Goal: Task Accomplishment & Management: Complete application form

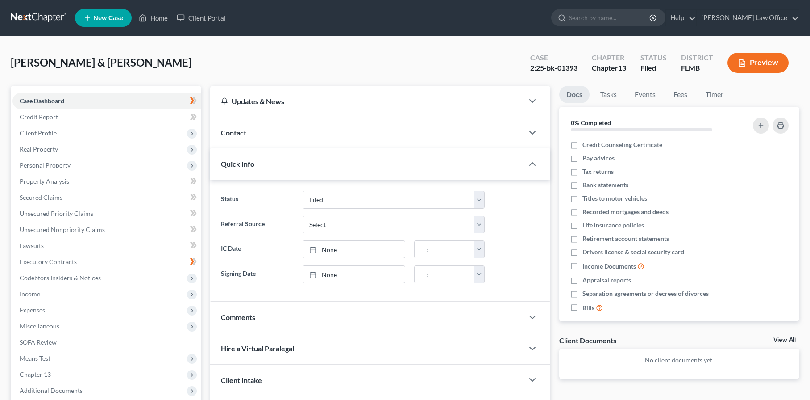
select select "6"
click at [51, 152] on span "Real Property" at bounding box center [107, 149] width 189 height 16
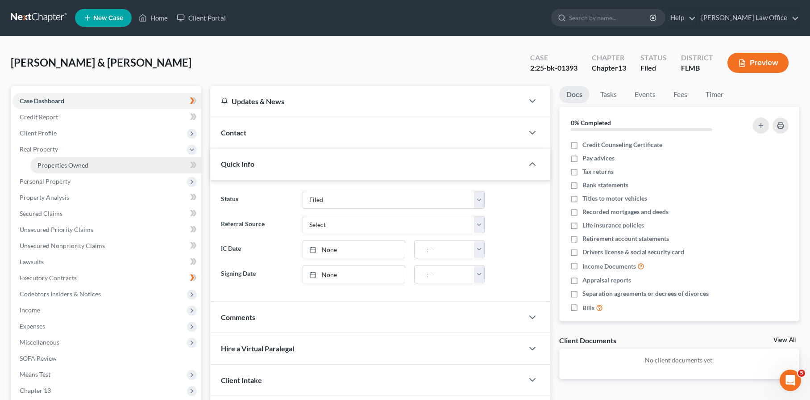
click at [57, 163] on span "Properties Owned" at bounding box center [63, 165] width 51 height 8
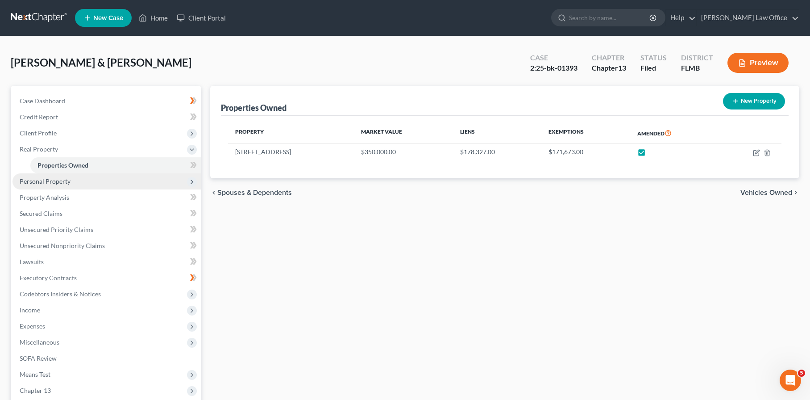
click at [59, 183] on span "Personal Property" at bounding box center [45, 181] width 51 height 8
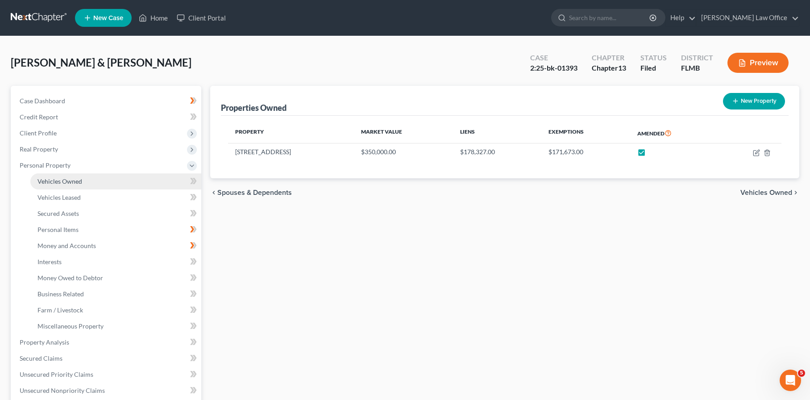
click at [60, 182] on span "Vehicles Owned" at bounding box center [60, 181] width 45 height 8
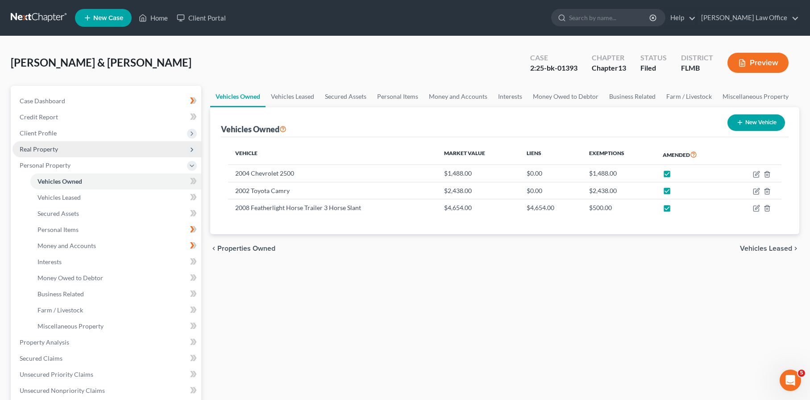
click at [72, 153] on span "Real Property" at bounding box center [107, 149] width 189 height 16
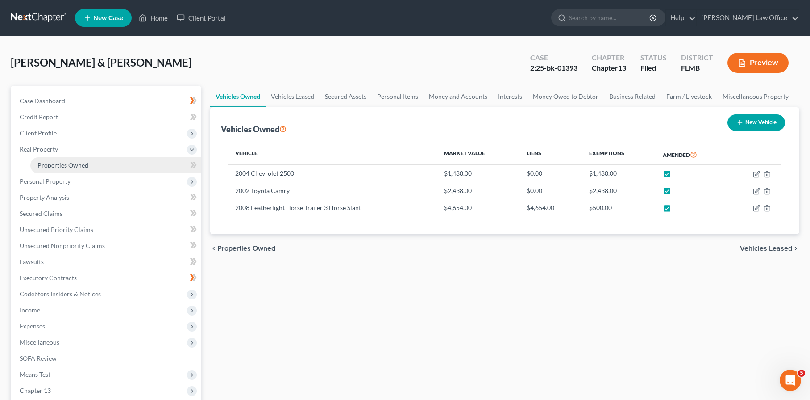
click at [74, 164] on span "Properties Owned" at bounding box center [63, 165] width 51 height 8
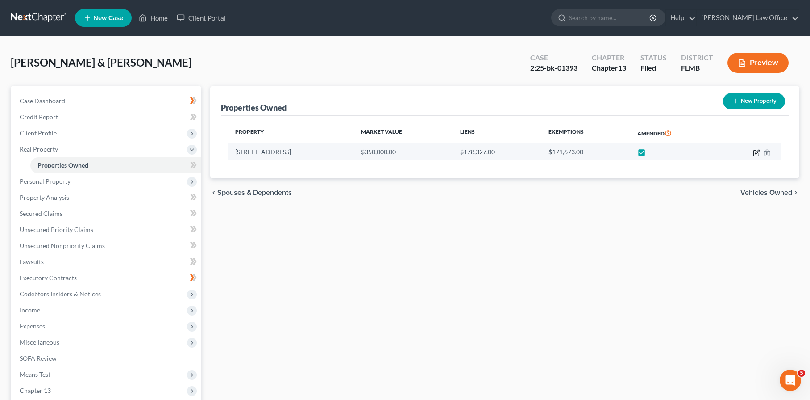
click at [754, 150] on icon "button" at bounding box center [756, 152] width 7 height 7
select select "9"
select select "2"
select select "0"
select select "2"
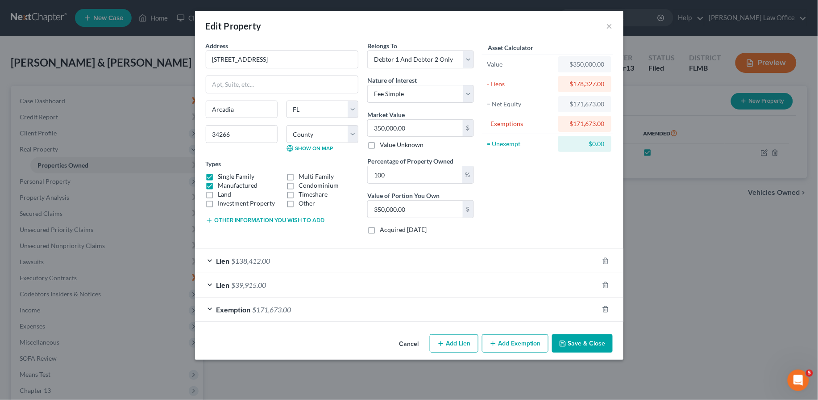
click at [288, 313] on span "$171,673.00" at bounding box center [272, 309] width 39 height 8
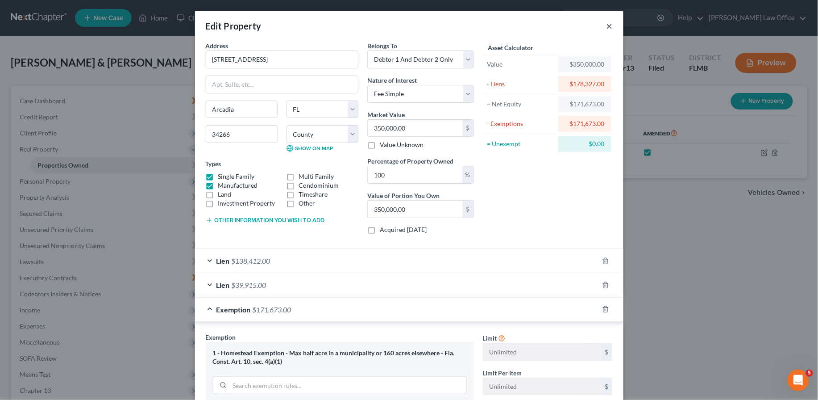
click at [607, 27] on button "×" at bounding box center [610, 26] width 6 height 11
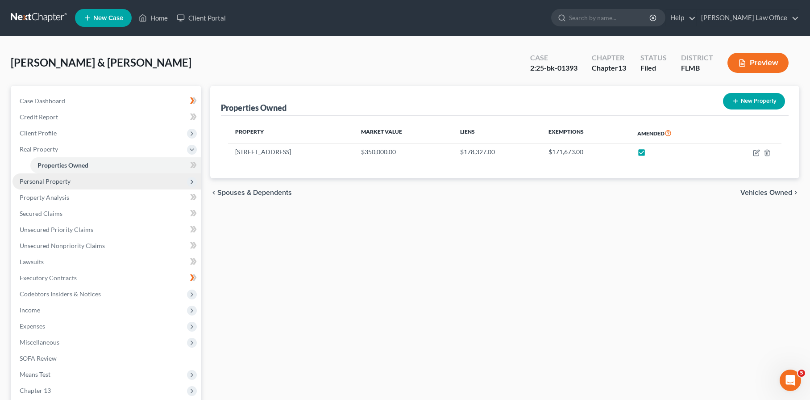
click at [64, 179] on span "Personal Property" at bounding box center [45, 181] width 51 height 8
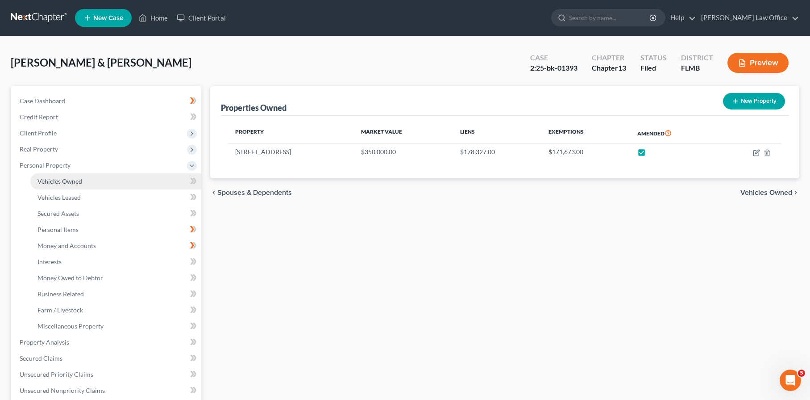
click at [75, 181] on span "Vehicles Owned" at bounding box center [60, 181] width 45 height 8
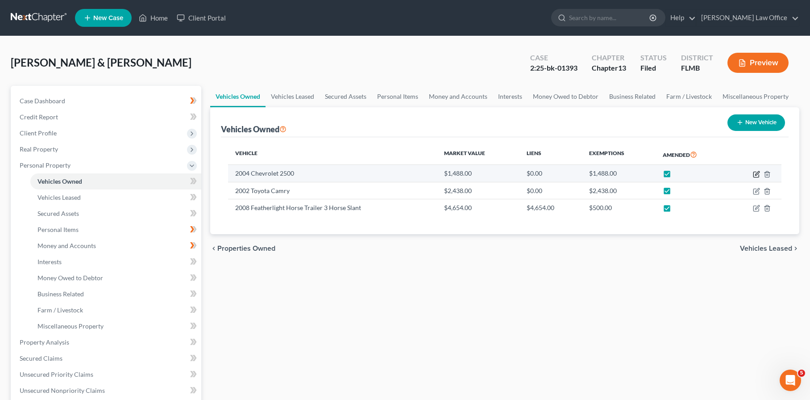
click at [754, 174] on icon "button" at bounding box center [756, 174] width 7 height 7
select select "0"
select select "22"
select select "3"
select select "2"
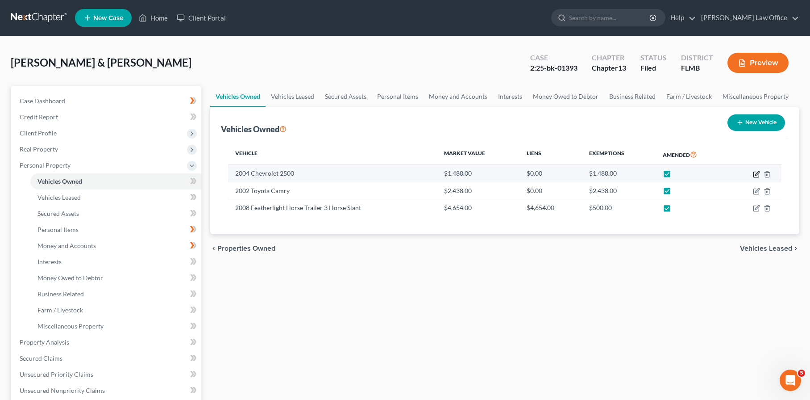
select select "2"
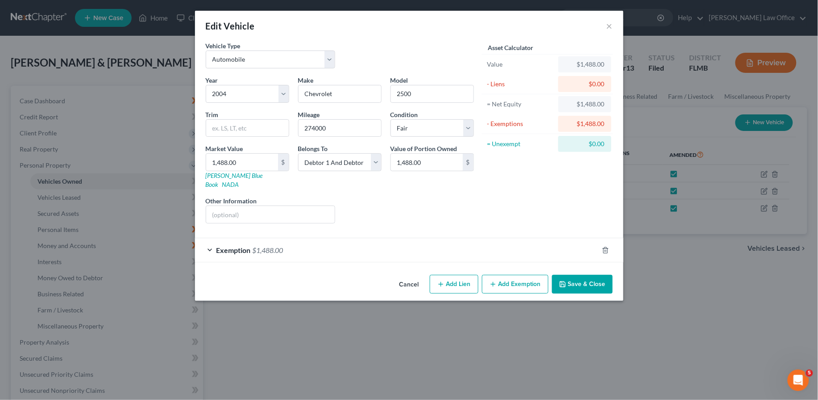
checkbox input "true"
click at [336, 244] on div "Exemption $1,488.00" at bounding box center [397, 250] width 404 height 24
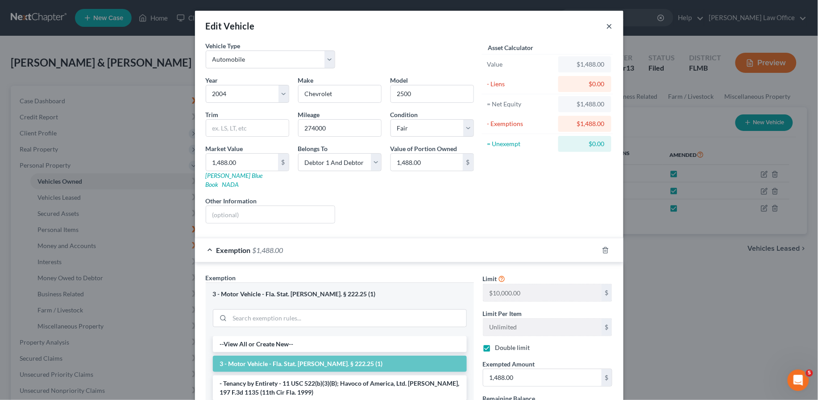
click at [608, 26] on button "×" at bounding box center [610, 26] width 6 height 11
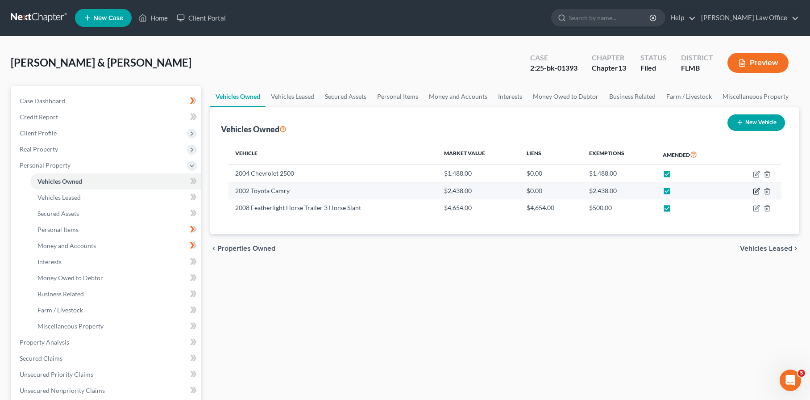
click at [757, 192] on icon "button" at bounding box center [756, 191] width 7 height 7
select select "0"
select select "24"
select select "3"
select select "2"
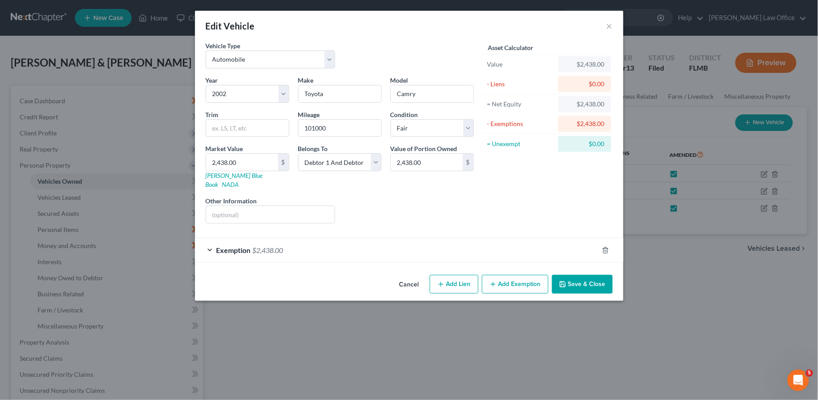
click at [310, 247] on div "Exemption $2,438.00" at bounding box center [397, 250] width 404 height 24
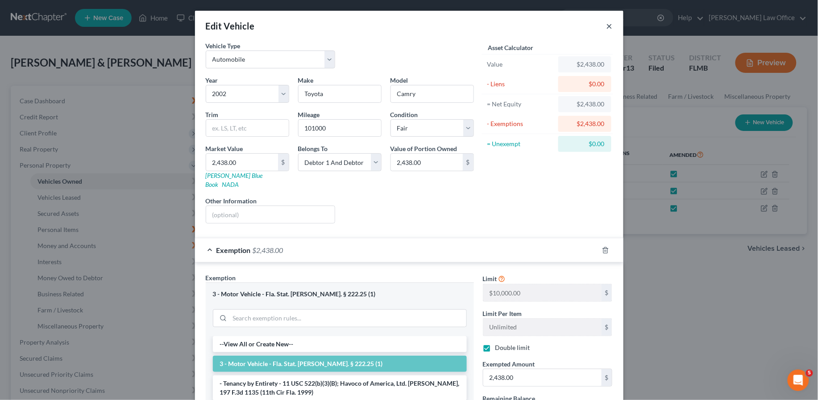
click at [607, 29] on button "×" at bounding box center [610, 26] width 6 height 11
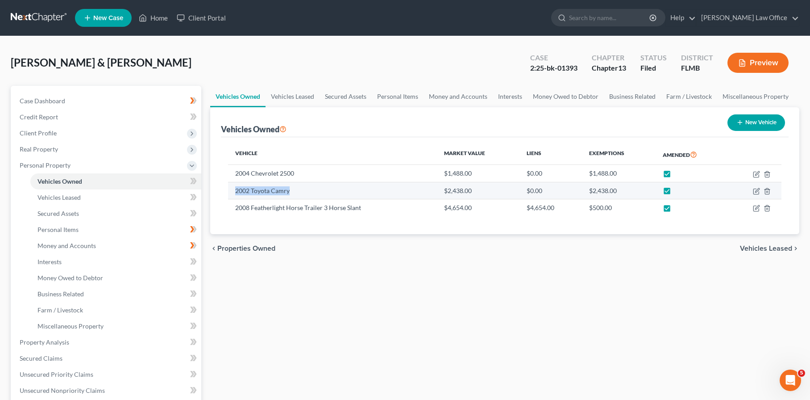
drag, startPoint x: 313, startPoint y: 190, endPoint x: 234, endPoint y: 189, distance: 79.0
click at [234, 190] on td "2002 Toyota Camry" at bounding box center [332, 190] width 209 height 17
copy td "2002 Toyota Camry"
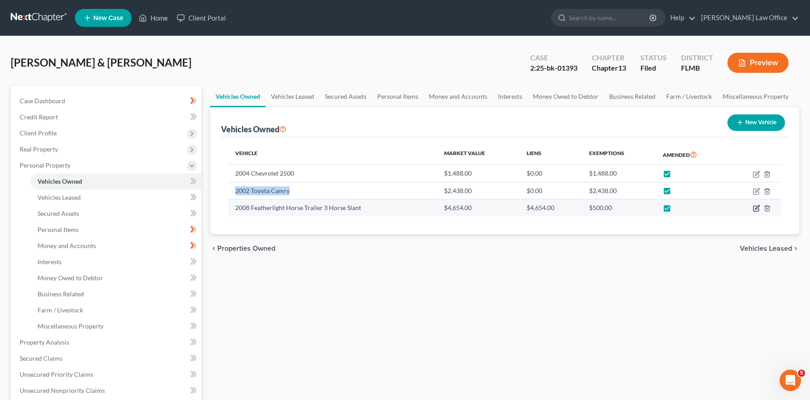
click at [756, 209] on icon "button" at bounding box center [758, 207] width 4 height 4
select select "2"
select select "18"
select select "2"
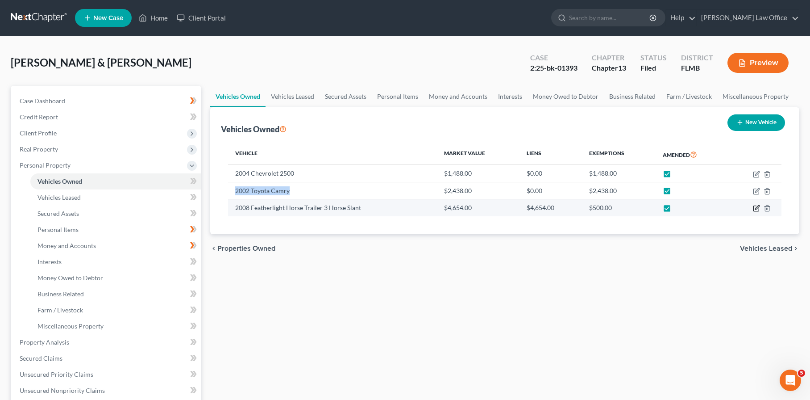
select select "2"
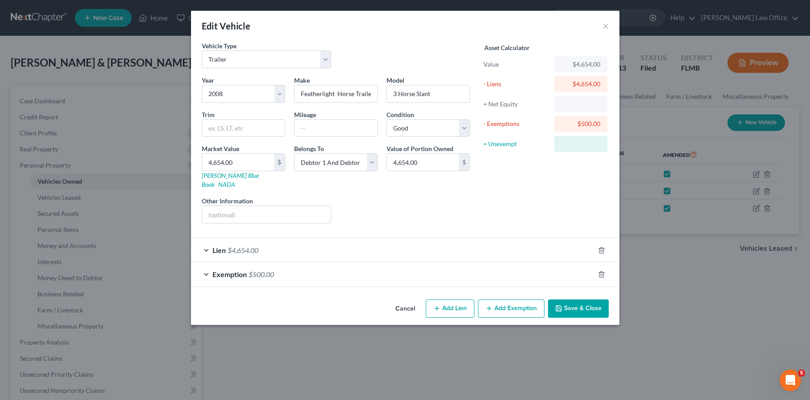
checkbox input "true"
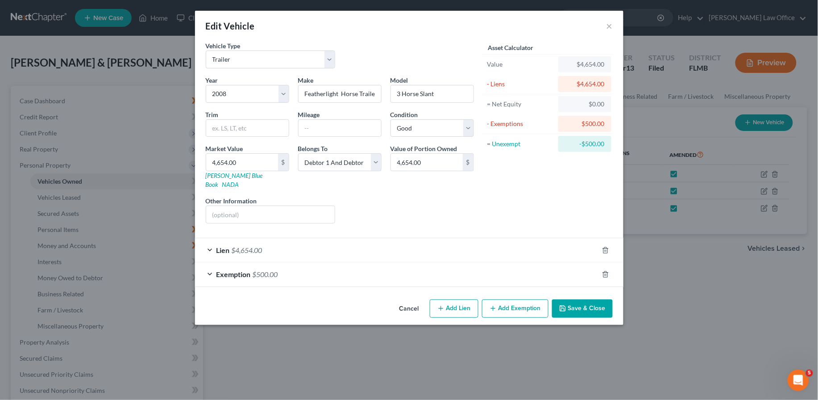
click at [338, 267] on div "Exemption $500.00" at bounding box center [397, 274] width 404 height 24
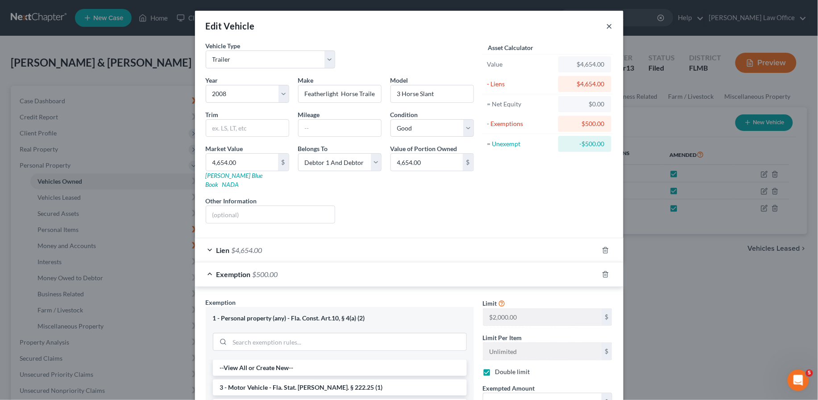
click at [607, 27] on button "×" at bounding box center [610, 26] width 6 height 11
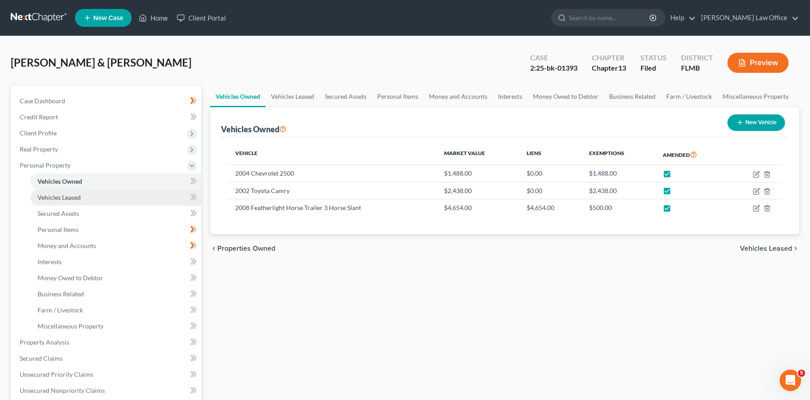
click at [89, 197] on link "Vehicles Leased" at bounding box center [115, 197] width 171 height 16
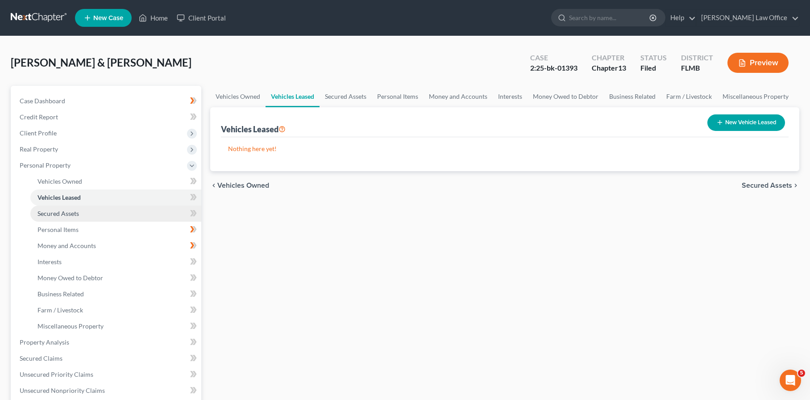
click at [73, 215] on span "Secured Assets" at bounding box center [59, 213] width 42 height 8
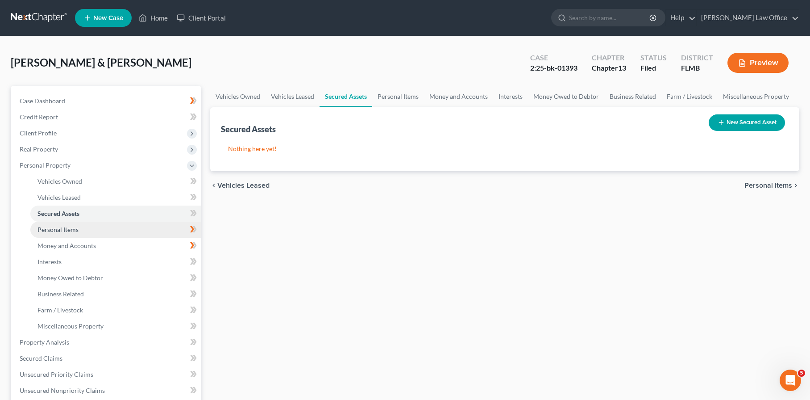
click at [101, 225] on link "Personal Items" at bounding box center [115, 229] width 171 height 16
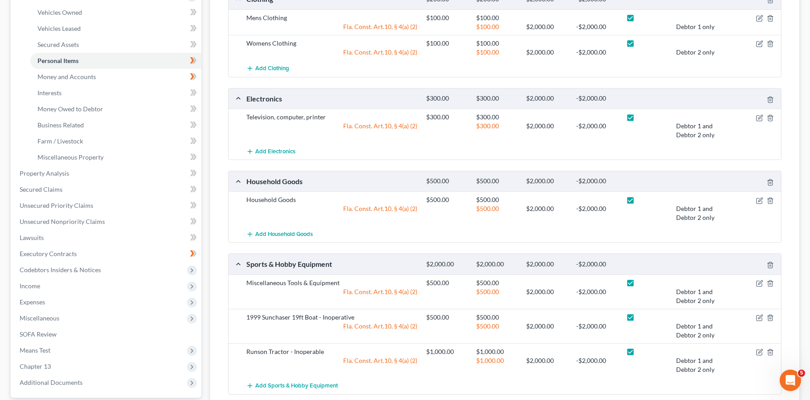
scroll to position [47, 0]
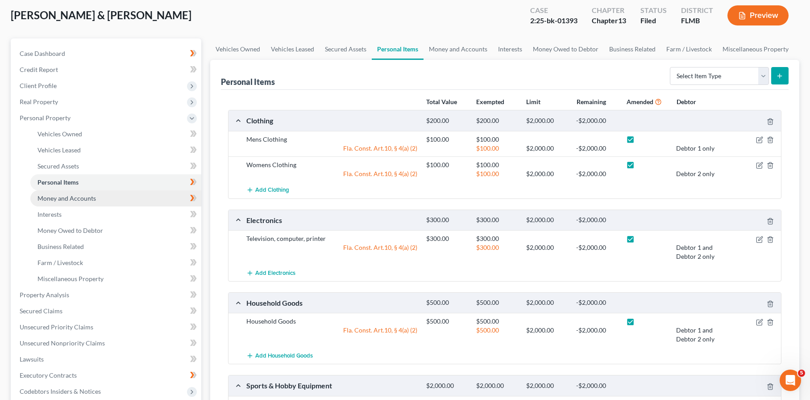
click at [108, 197] on link "Money and Accounts" at bounding box center [115, 198] width 171 height 16
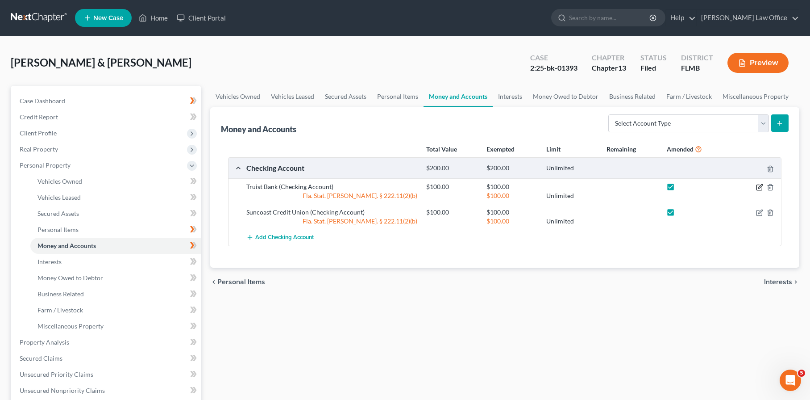
click at [758, 186] on icon "button" at bounding box center [759, 187] width 7 height 7
select select "2"
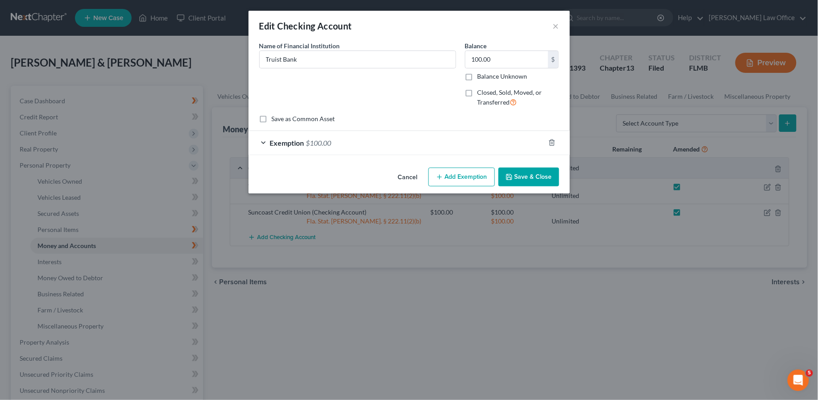
click at [355, 146] on div "Exemption $100.00" at bounding box center [397, 143] width 296 height 24
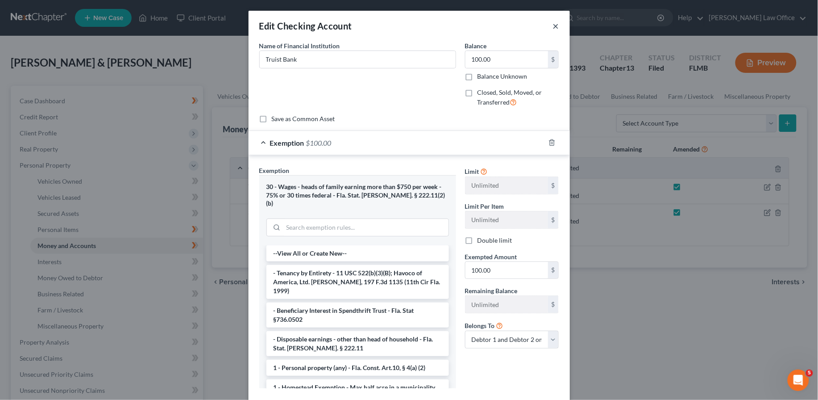
click at [554, 26] on button "×" at bounding box center [556, 26] width 6 height 11
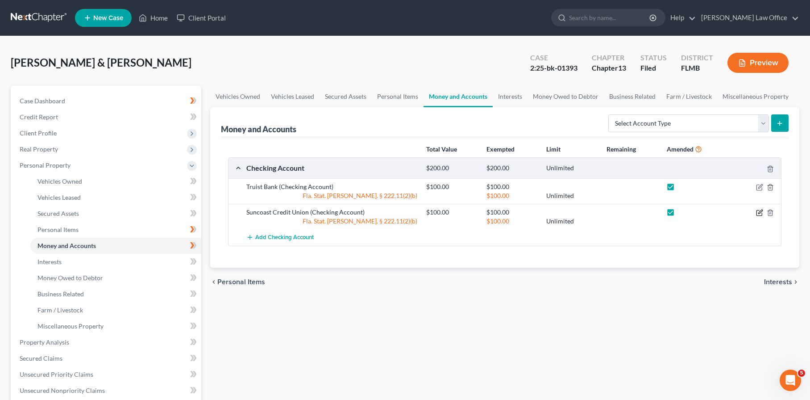
click at [757, 213] on icon "button" at bounding box center [759, 212] width 7 height 7
select select "2"
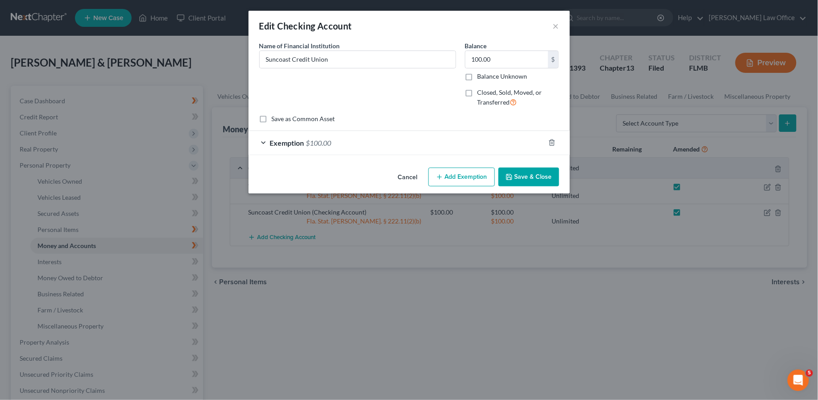
click at [342, 146] on div "Exemption $100.00" at bounding box center [397, 143] width 296 height 24
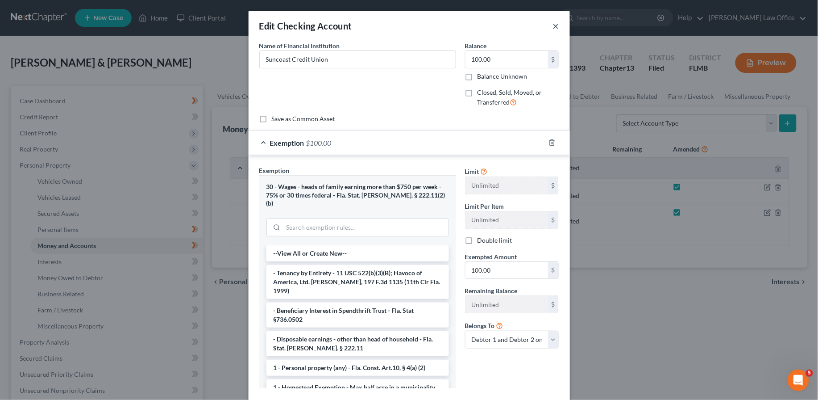
click at [553, 25] on button "×" at bounding box center [556, 26] width 6 height 11
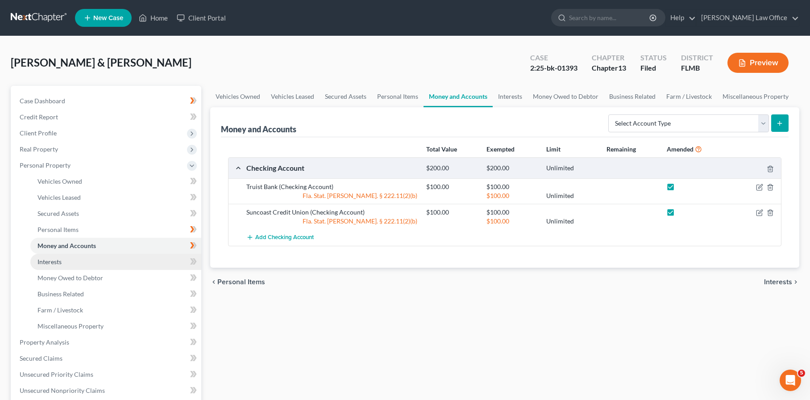
click at [93, 262] on link "Interests" at bounding box center [115, 262] width 171 height 16
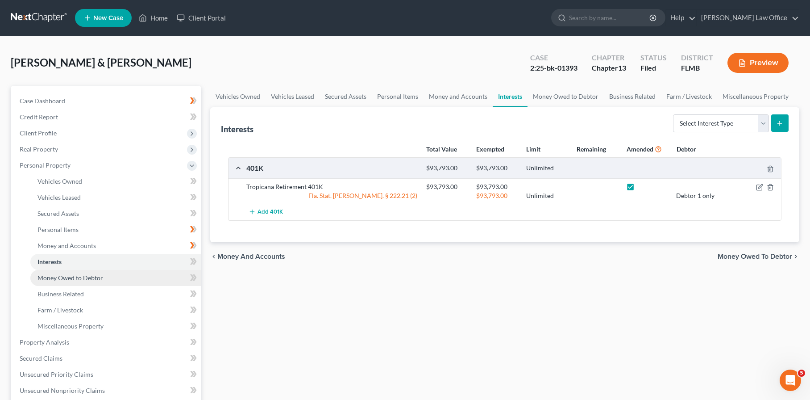
click at [85, 277] on span "Money Owed to Debtor" at bounding box center [71, 278] width 66 height 8
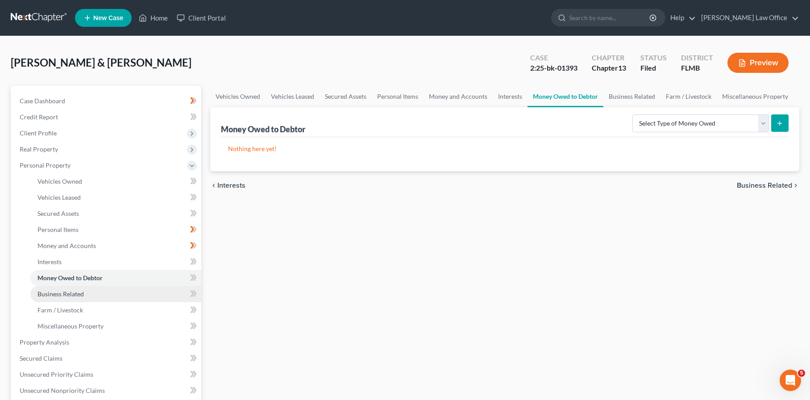
click at [87, 290] on link "Business Related" at bounding box center [115, 294] width 171 height 16
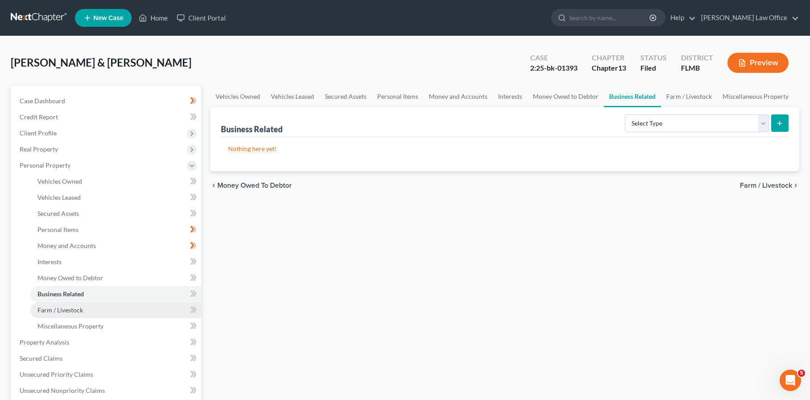
click at [85, 309] on link "Farm / Livestock" at bounding box center [115, 310] width 171 height 16
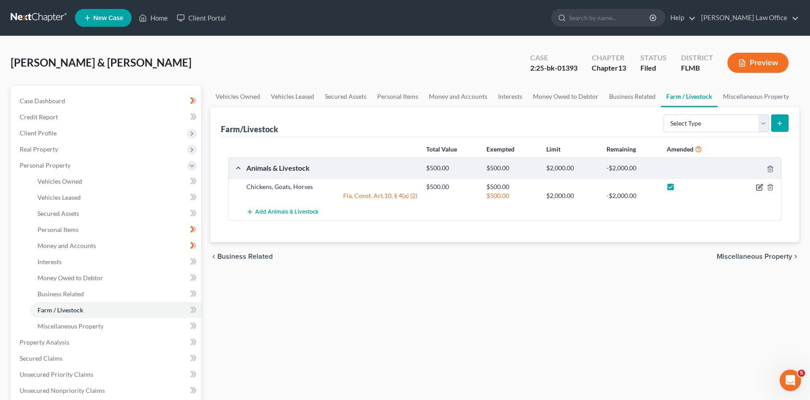
click at [757, 188] on icon "button" at bounding box center [759, 187] width 7 height 7
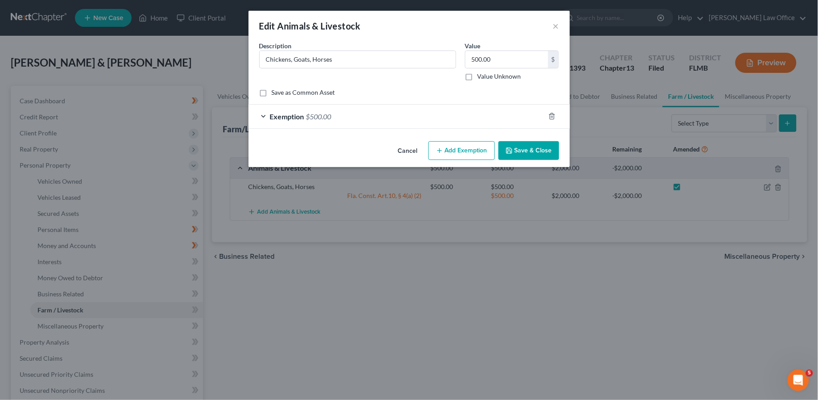
click at [427, 117] on div "Exemption $500.00" at bounding box center [397, 116] width 296 height 24
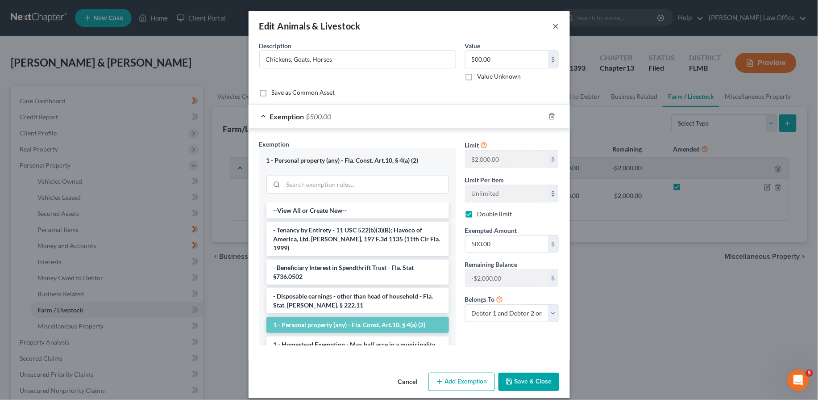
click at [554, 26] on button "×" at bounding box center [556, 26] width 6 height 11
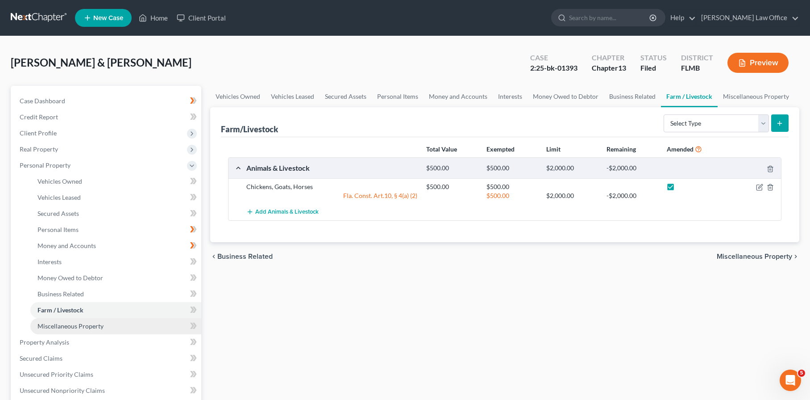
click at [109, 327] on link "Miscellaneous Property" at bounding box center [115, 326] width 171 height 16
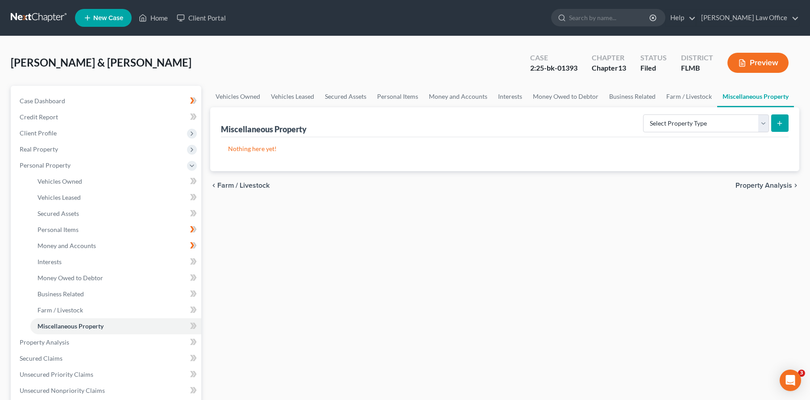
click at [756, 59] on button "Preview" at bounding box center [758, 63] width 61 height 20
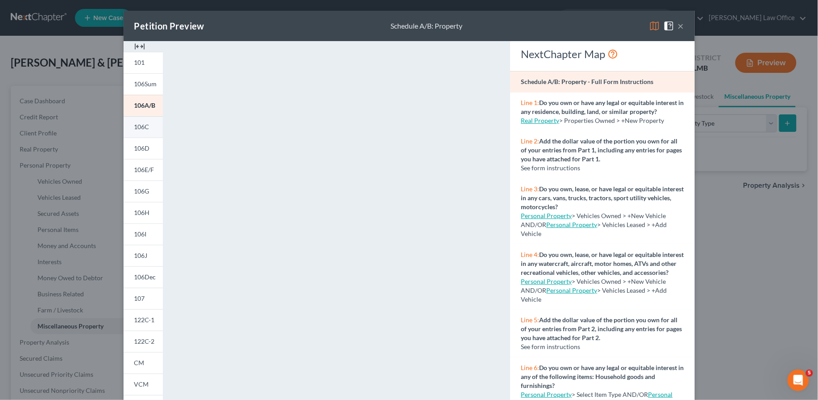
click at [127, 129] on link "106C" at bounding box center [143, 126] width 39 height 21
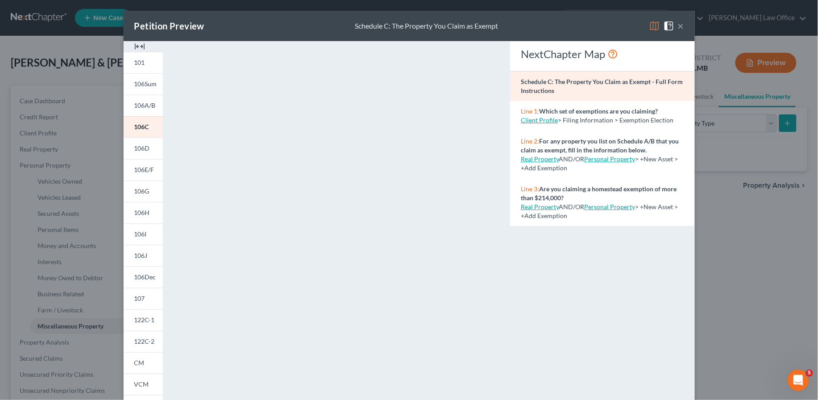
click at [673, 24] on span at bounding box center [671, 25] width 14 height 8
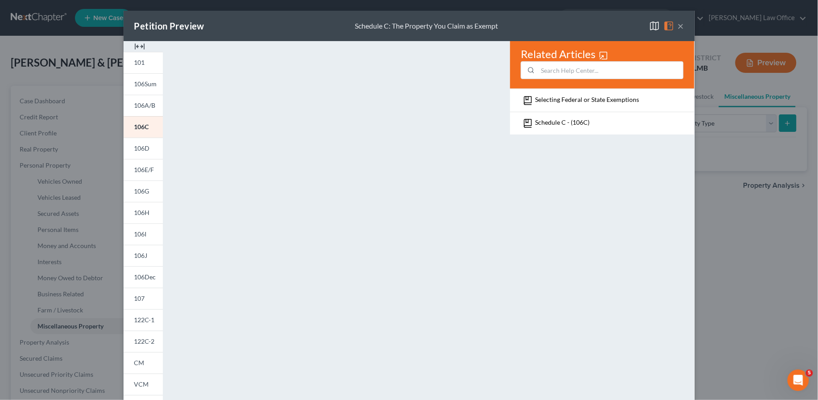
click at [678, 25] on button "×" at bounding box center [681, 26] width 6 height 11
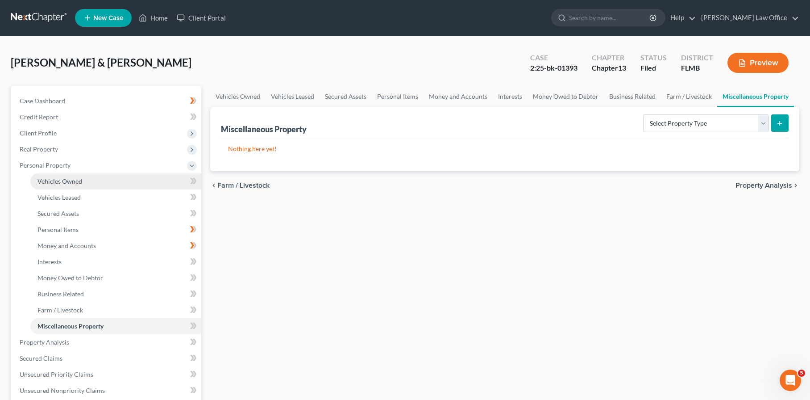
click at [64, 173] on link "Vehicles Owned" at bounding box center [115, 181] width 171 height 16
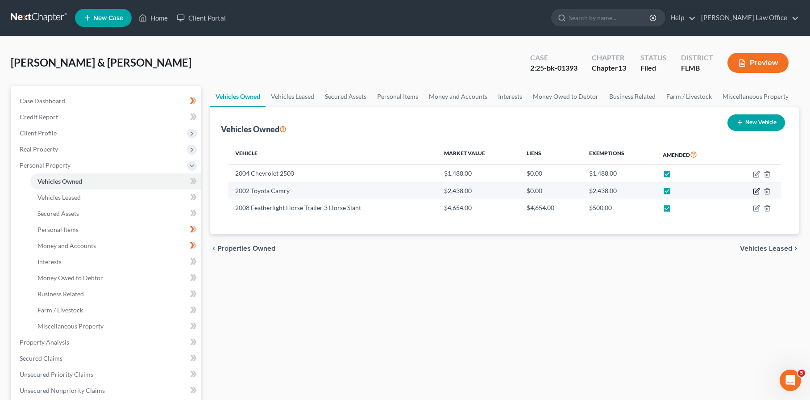
click at [756, 191] on icon "button" at bounding box center [758, 190] width 4 height 4
select select "0"
select select "24"
select select "3"
select select "2"
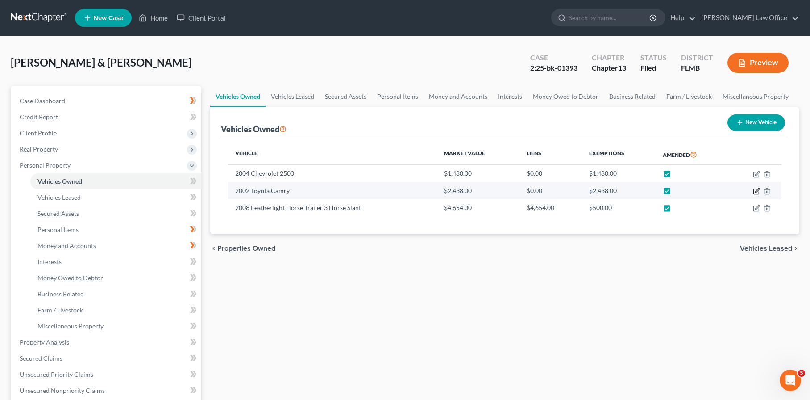
select select "1"
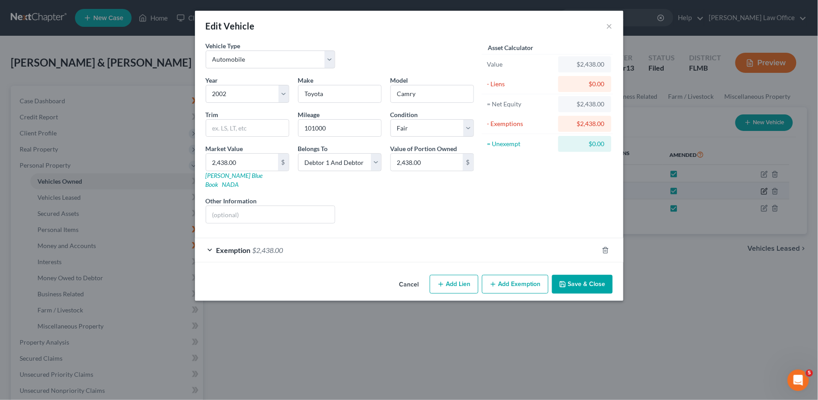
checkbox input "true"
click at [503, 241] on div "Exemption $2,438.00" at bounding box center [397, 250] width 404 height 24
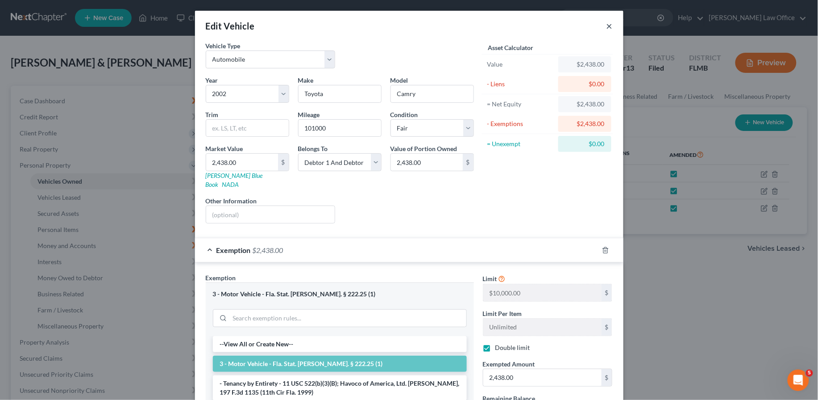
click at [607, 27] on button "×" at bounding box center [610, 26] width 6 height 11
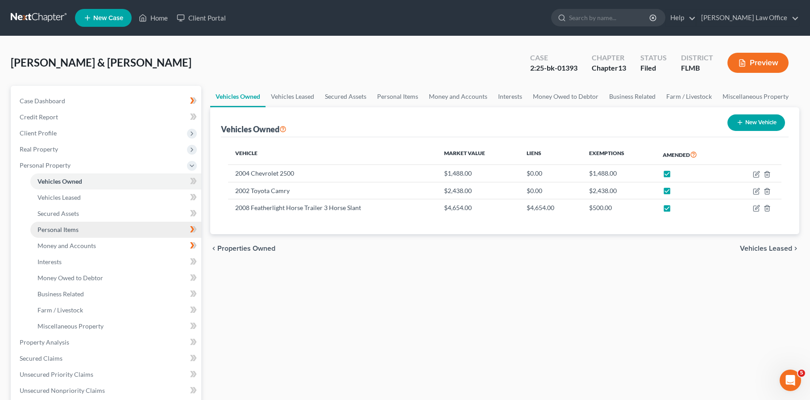
click at [79, 227] on link "Personal Items" at bounding box center [115, 229] width 171 height 16
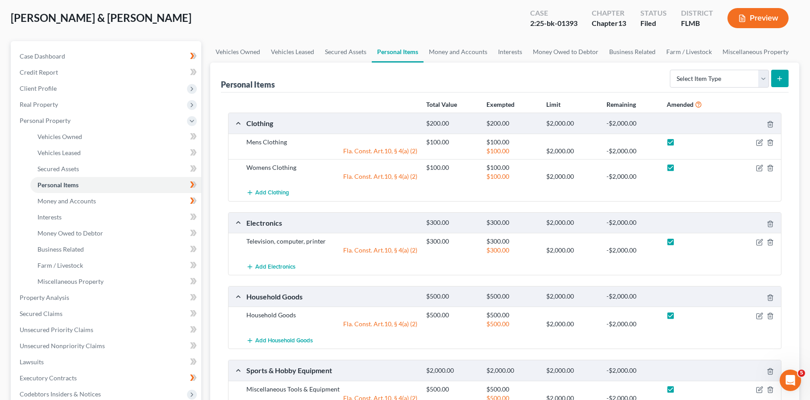
scroll to position [43, 0]
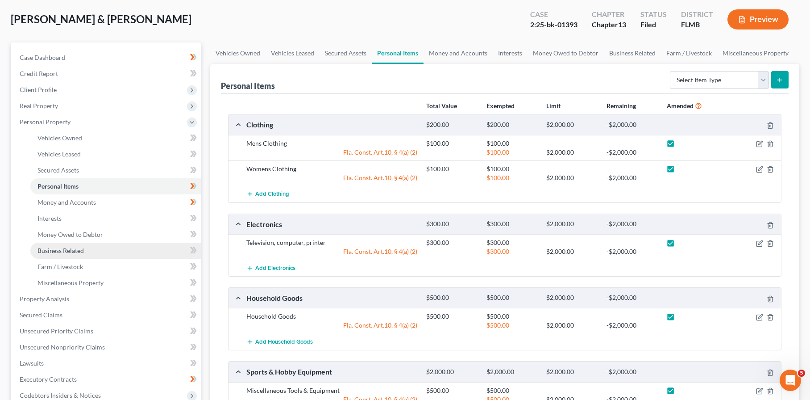
click at [80, 250] on span "Business Related" at bounding box center [61, 250] width 46 height 8
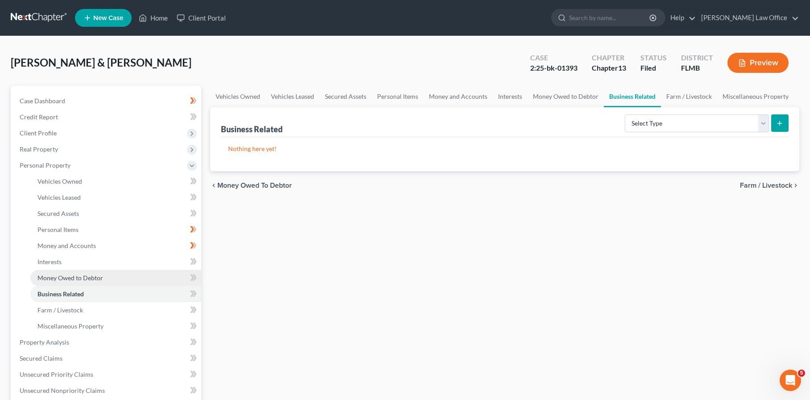
click at [77, 276] on span "Money Owed to Debtor" at bounding box center [71, 278] width 66 height 8
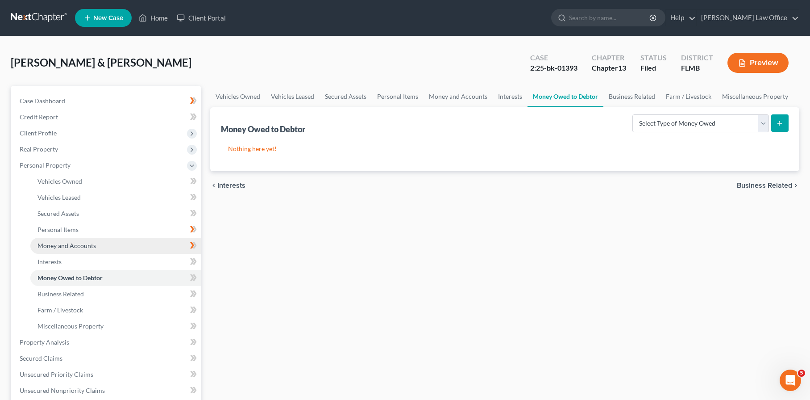
click at [74, 242] on span "Money and Accounts" at bounding box center [67, 246] width 58 height 8
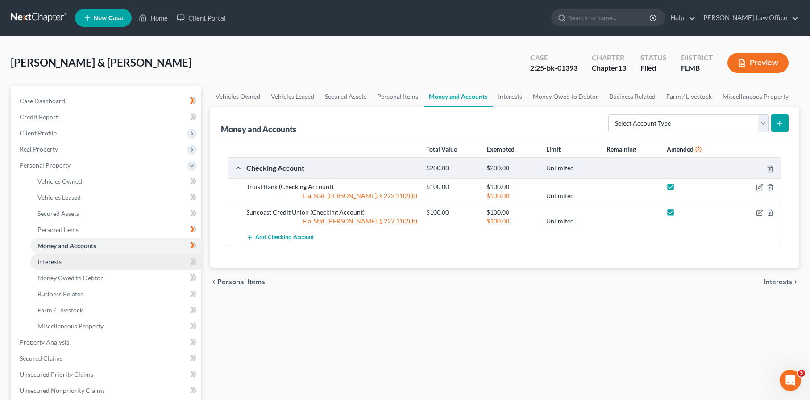
click at [66, 263] on link "Interests" at bounding box center [115, 262] width 171 height 16
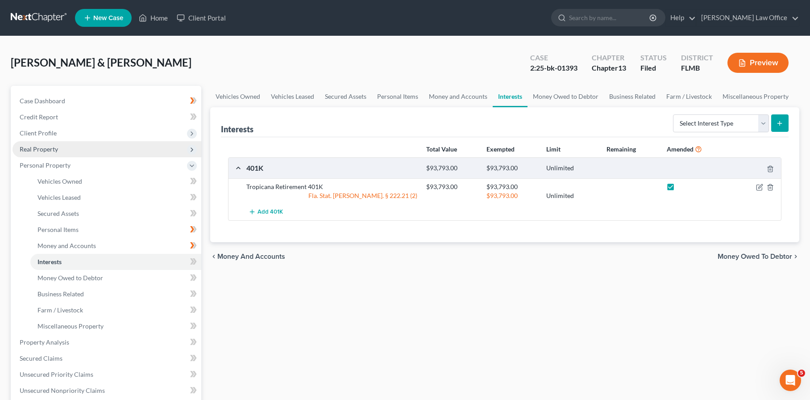
click at [63, 154] on span "Real Property" at bounding box center [107, 149] width 189 height 16
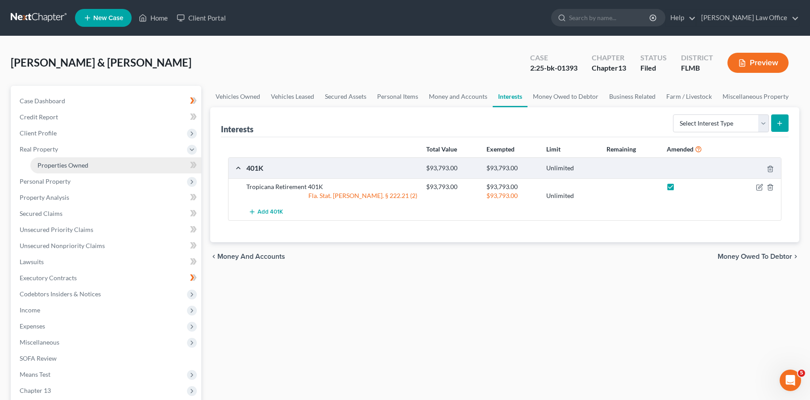
click at [79, 162] on span "Properties Owned" at bounding box center [63, 165] width 51 height 8
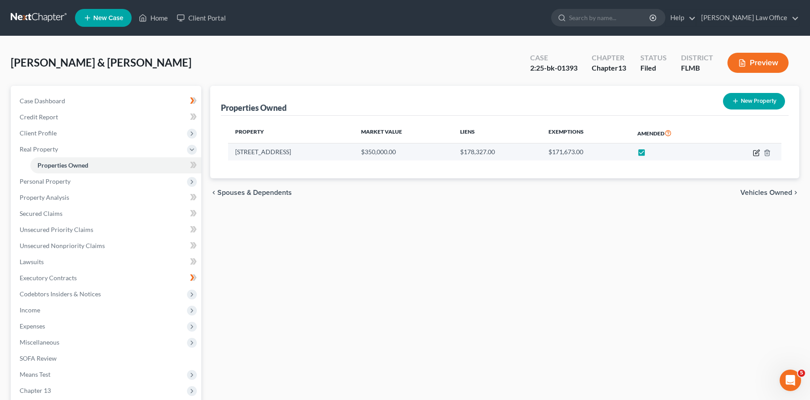
click at [755, 152] on icon "button" at bounding box center [756, 152] width 7 height 7
select select "9"
select select "2"
select select "0"
select select "2"
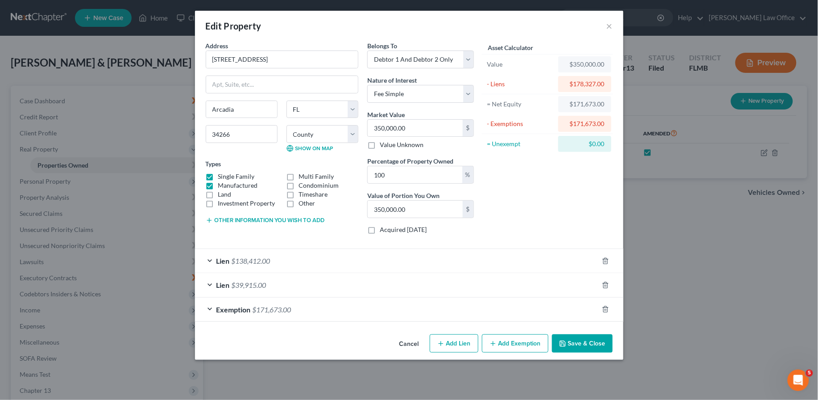
click at [368, 313] on div "Exemption $171,673.00" at bounding box center [397, 309] width 404 height 24
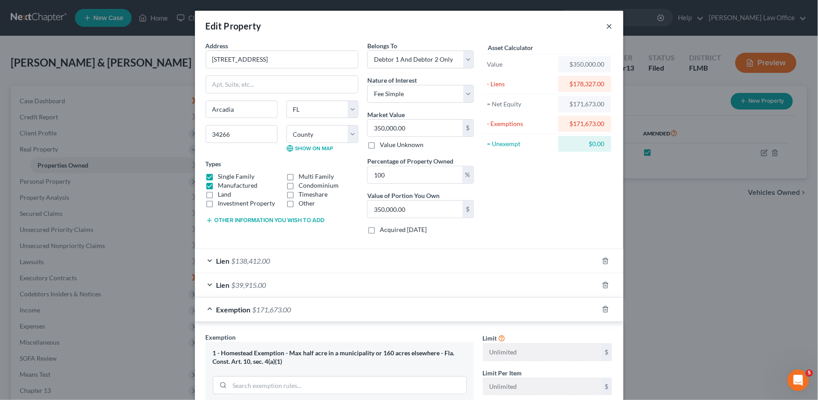
click at [607, 28] on button "×" at bounding box center [610, 26] width 6 height 11
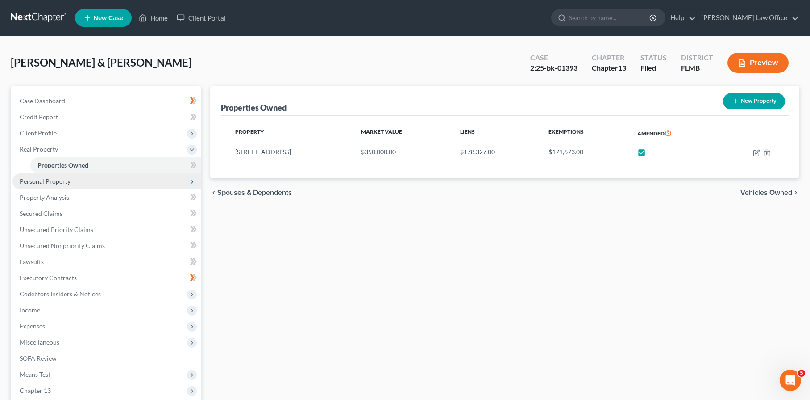
click at [62, 180] on span "Personal Property" at bounding box center [45, 181] width 51 height 8
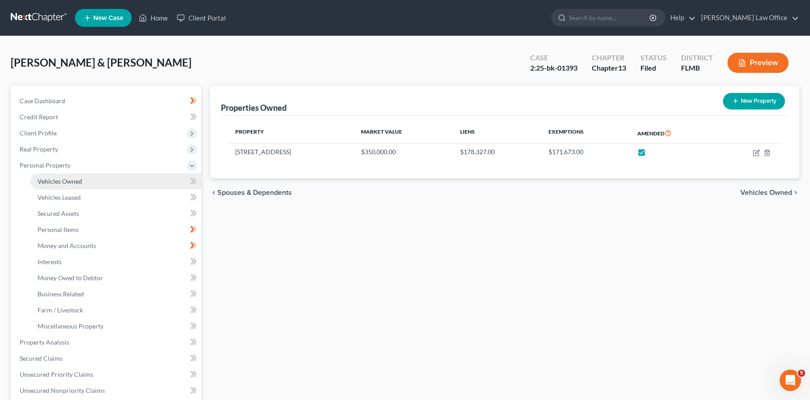
click at [83, 182] on link "Vehicles Owned" at bounding box center [115, 181] width 171 height 16
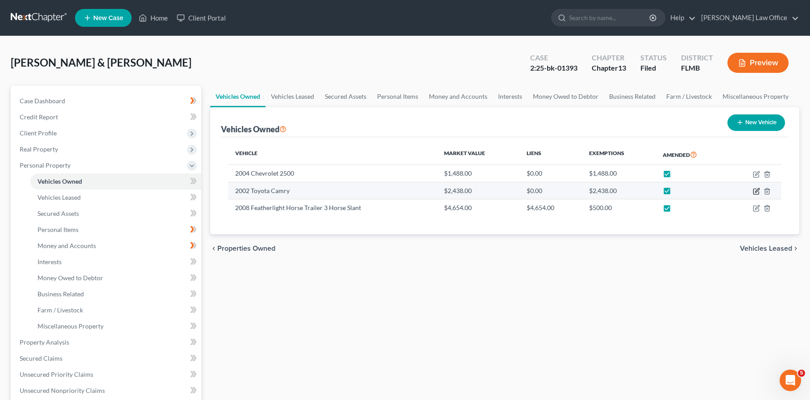
click at [756, 193] on icon "button" at bounding box center [756, 191] width 7 height 7
select select "0"
select select "24"
select select "3"
select select "2"
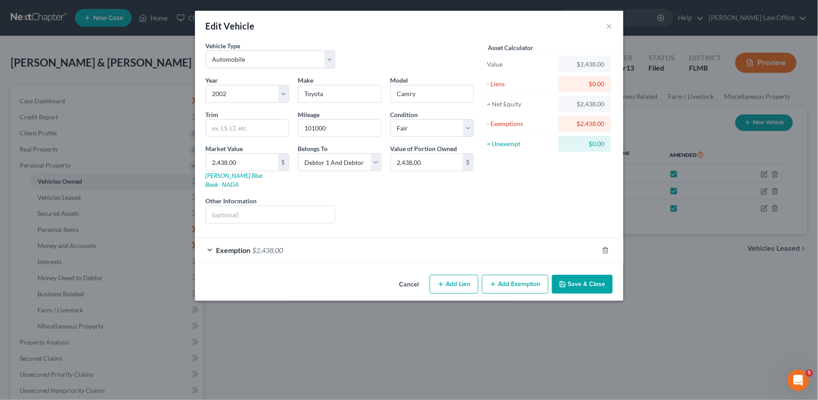
click at [423, 248] on div "Exemption $2,438.00" at bounding box center [397, 250] width 404 height 24
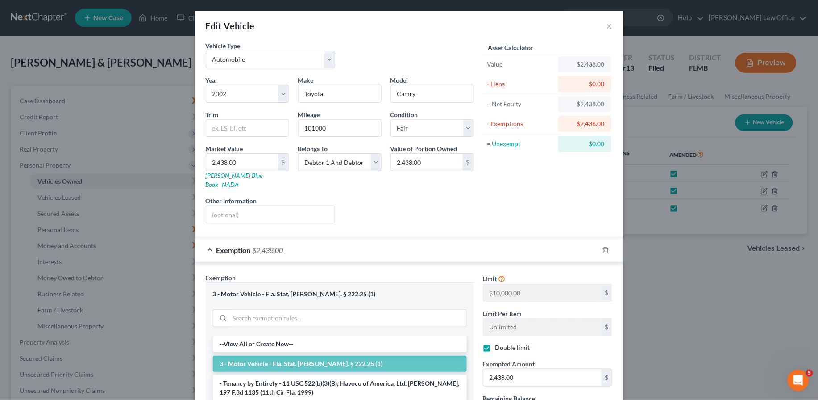
scroll to position [135, 0]
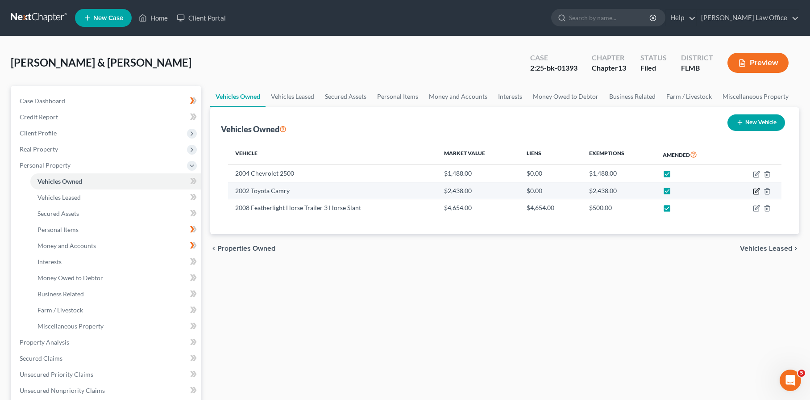
click at [757, 191] on icon "button" at bounding box center [756, 191] width 7 height 7
select select "0"
select select "24"
select select "3"
select select "2"
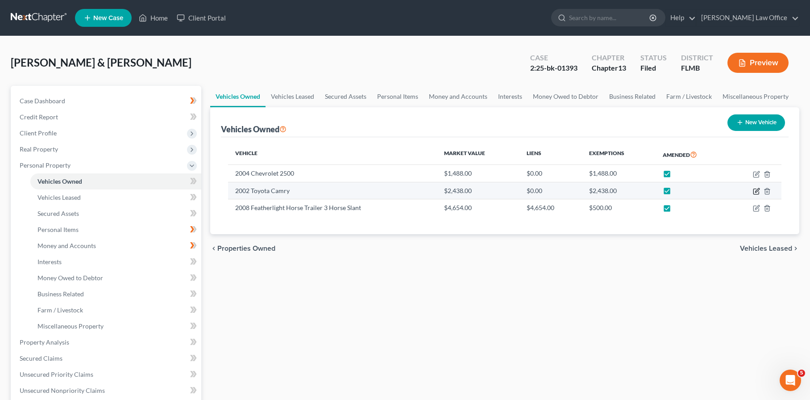
select select "1"
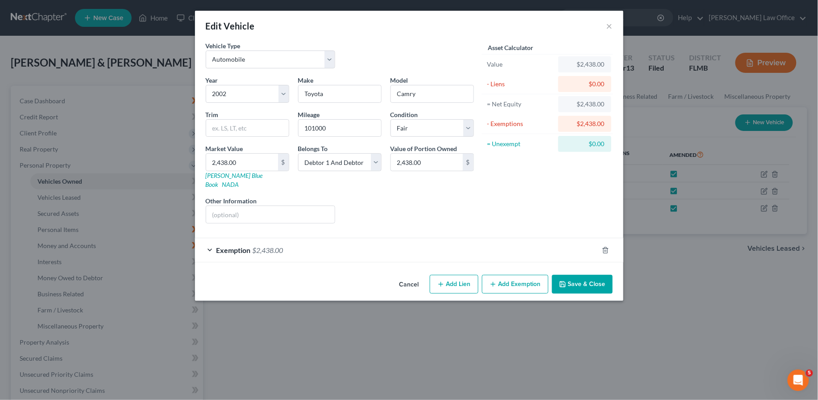
checkbox input "true"
click at [377, 245] on div "Exemption $2,438.00" at bounding box center [397, 250] width 404 height 24
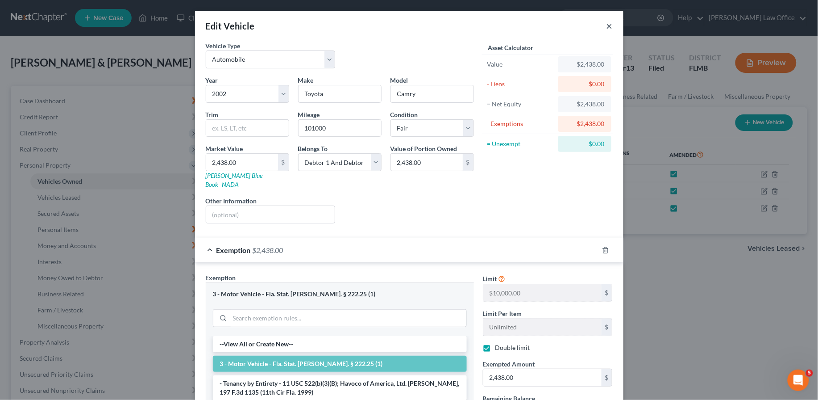
click at [607, 28] on button "×" at bounding box center [610, 26] width 6 height 11
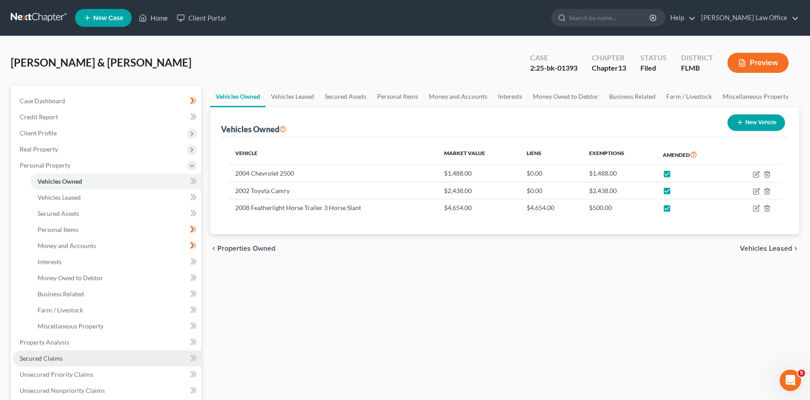
click at [79, 356] on link "Secured Claims" at bounding box center [107, 358] width 189 height 16
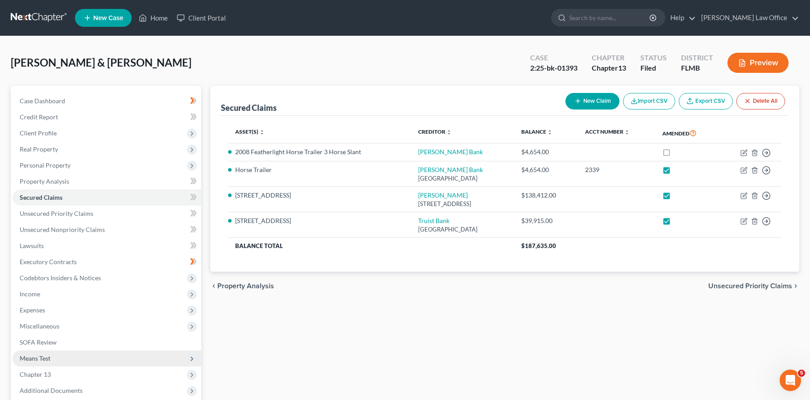
scroll to position [39, 0]
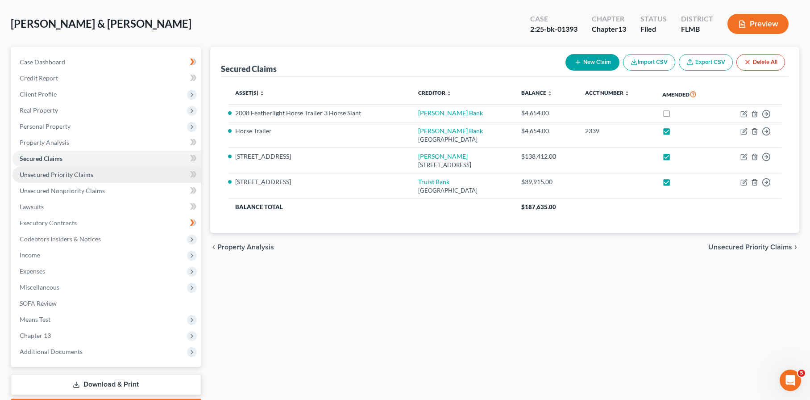
click at [102, 172] on link "Unsecured Priority Claims" at bounding box center [107, 175] width 189 height 16
